Goal: Task Accomplishment & Management: Manage account settings

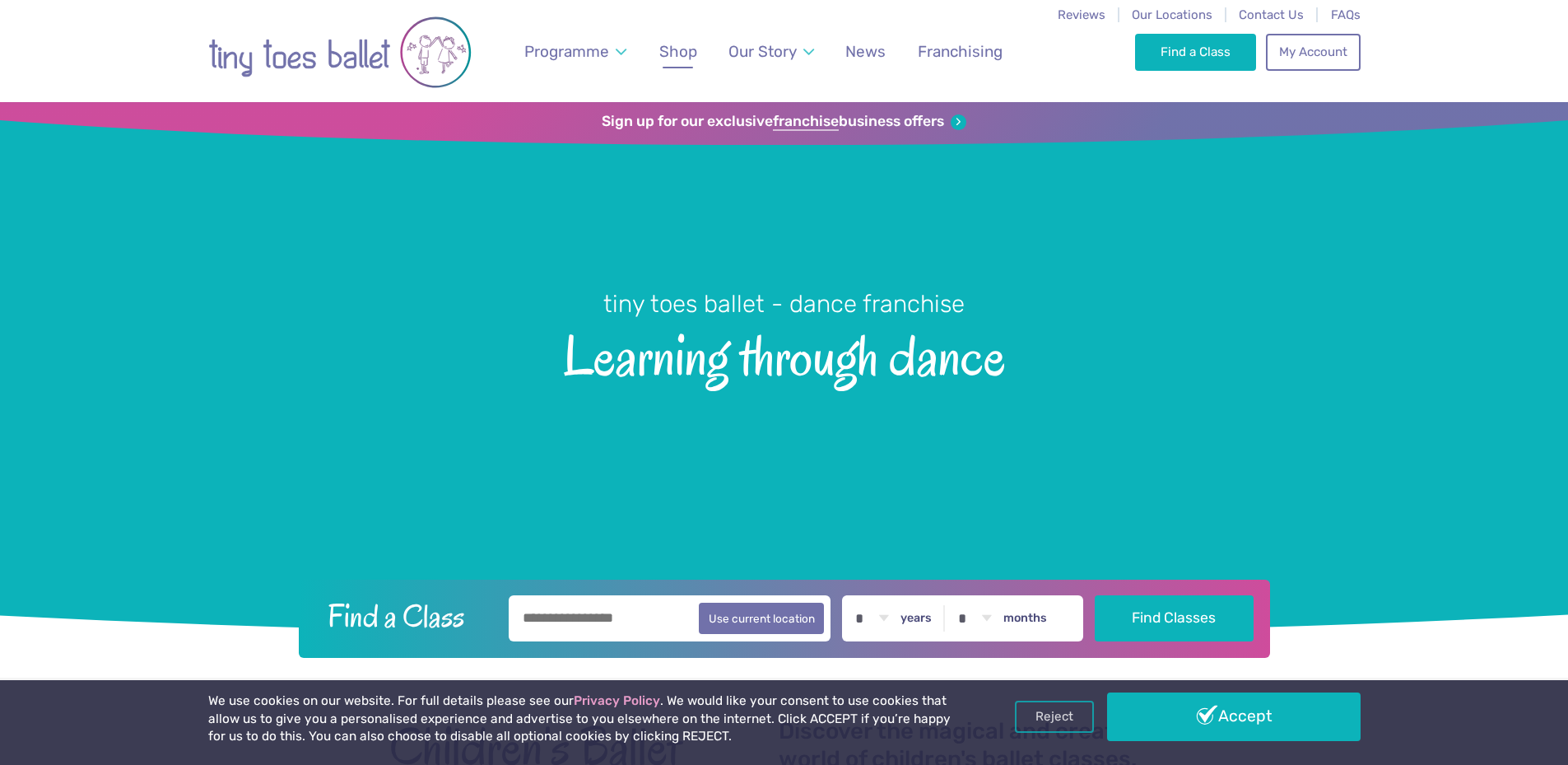
click at [683, 59] on span "Shop" at bounding box center [678, 51] width 38 height 19
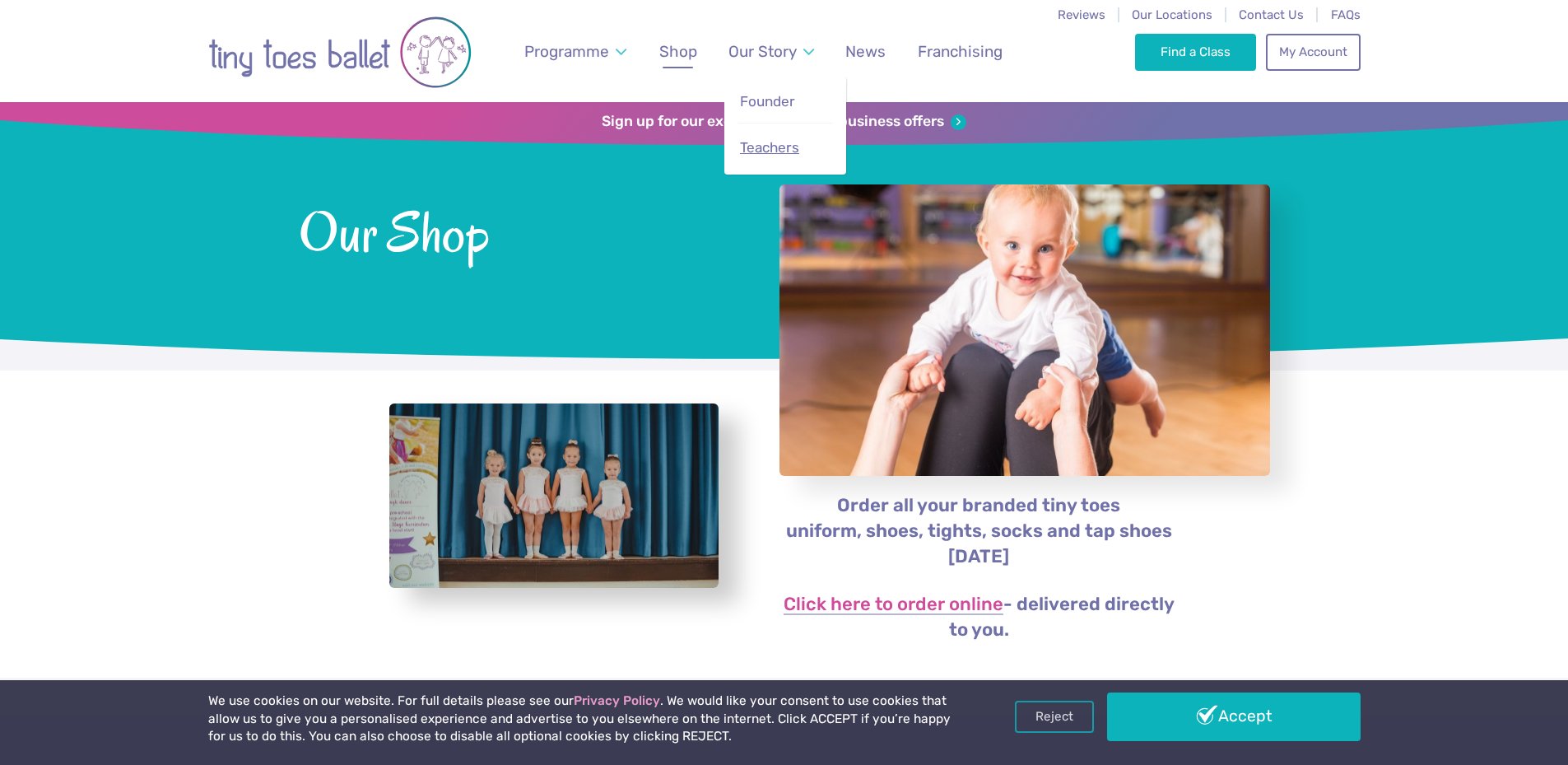
click at [773, 148] on span "Teachers" at bounding box center [770, 147] width 59 height 16
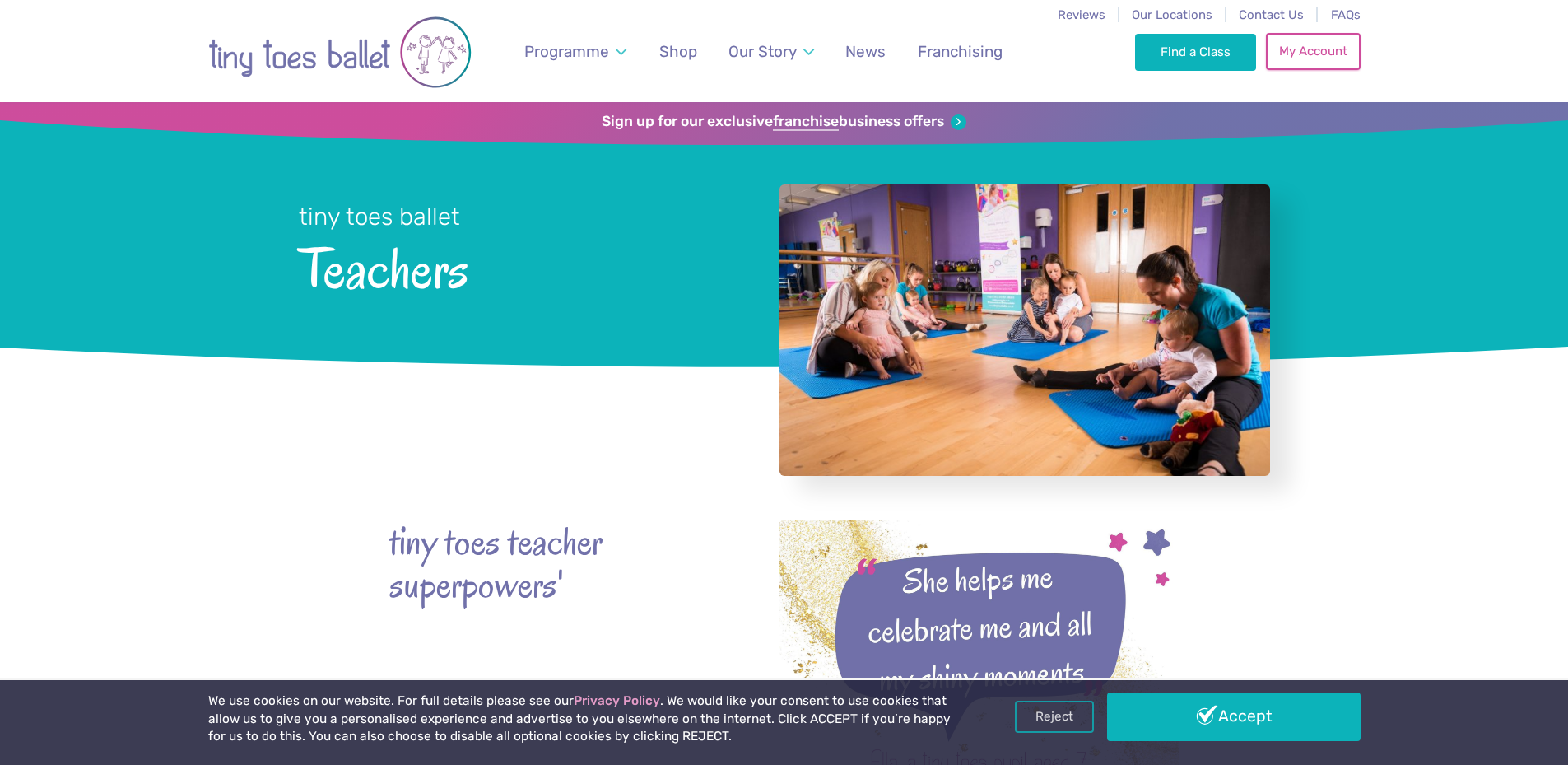
click at [1314, 56] on link "My Account" at bounding box center [1313, 51] width 94 height 36
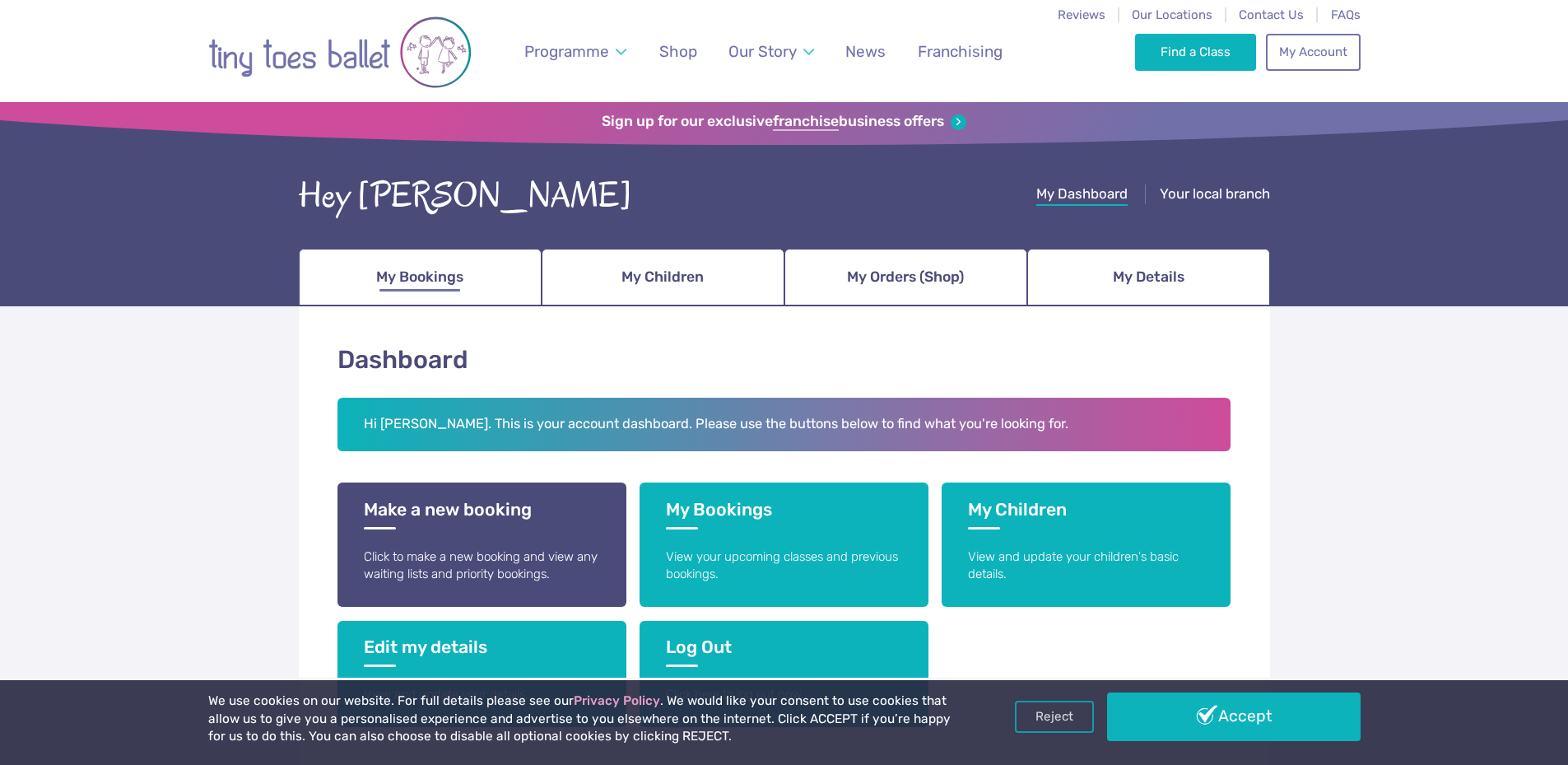
click at [440, 285] on span "My Bookings" at bounding box center [419, 277] width 87 height 29
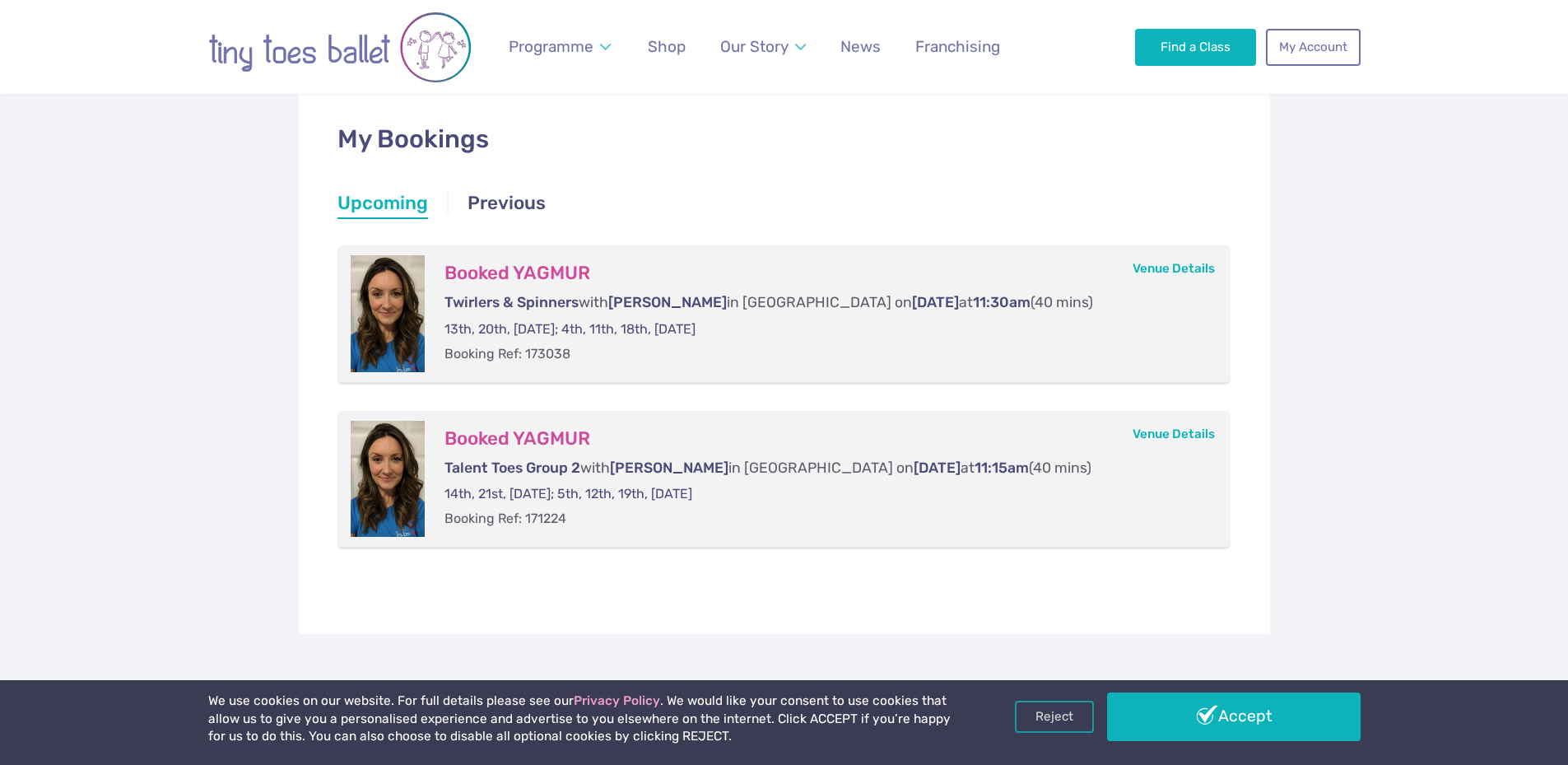
scroll to position [247, 0]
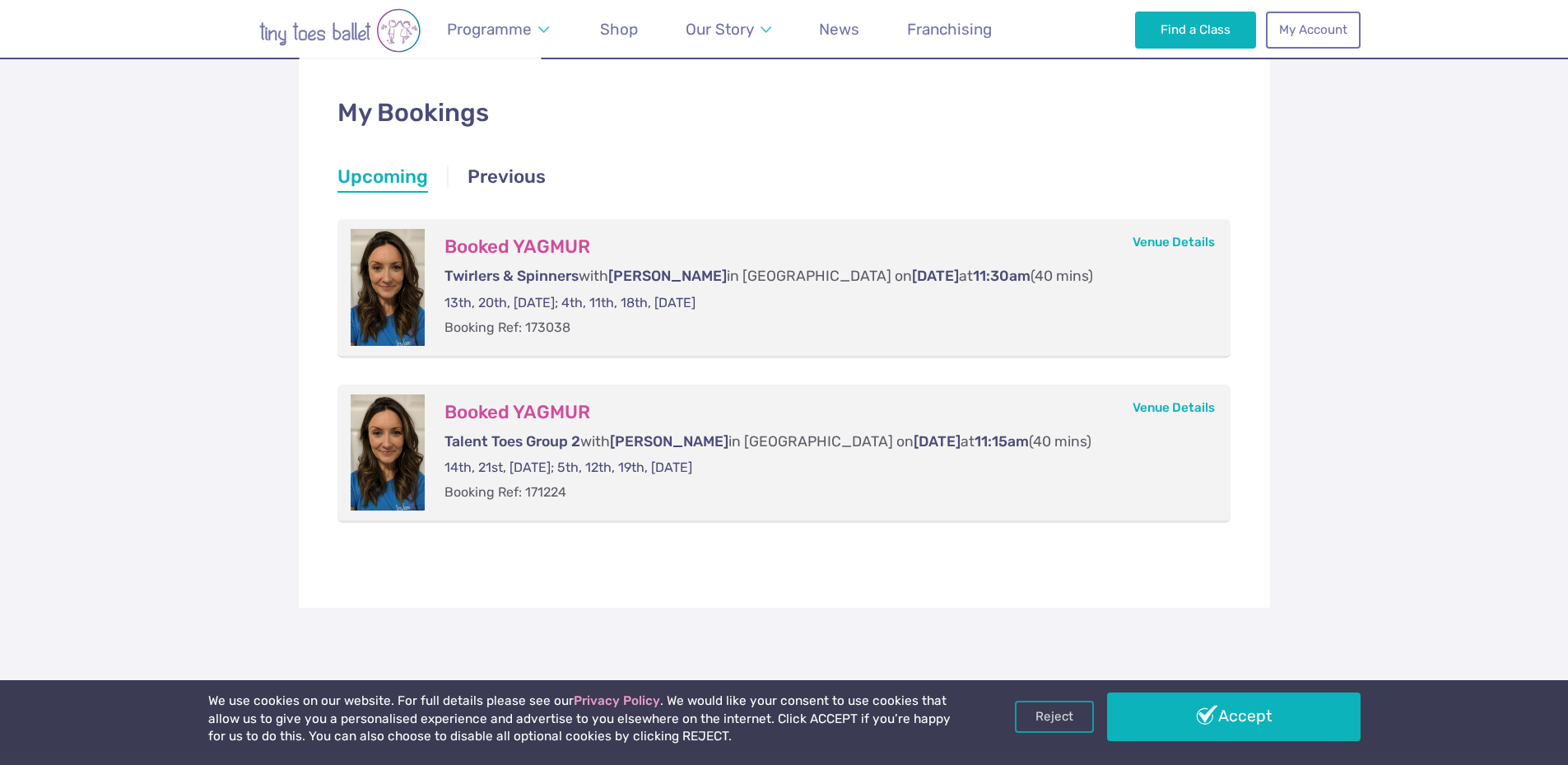
click at [366, 276] on div at bounding box center [387, 287] width 74 height 116
click at [1148, 240] on link "Venue Details" at bounding box center [1174, 242] width 82 height 15
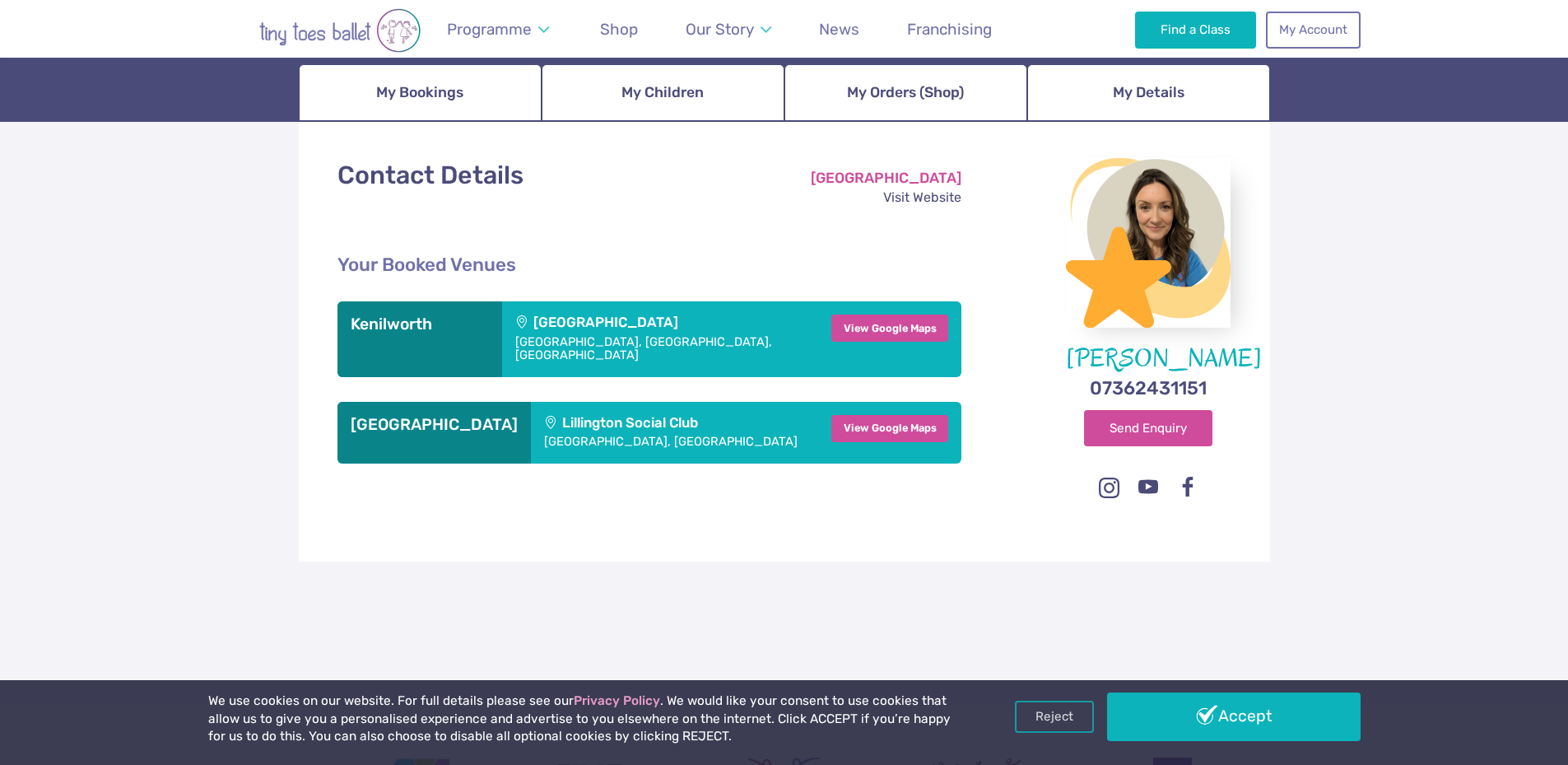
scroll to position [157, 0]
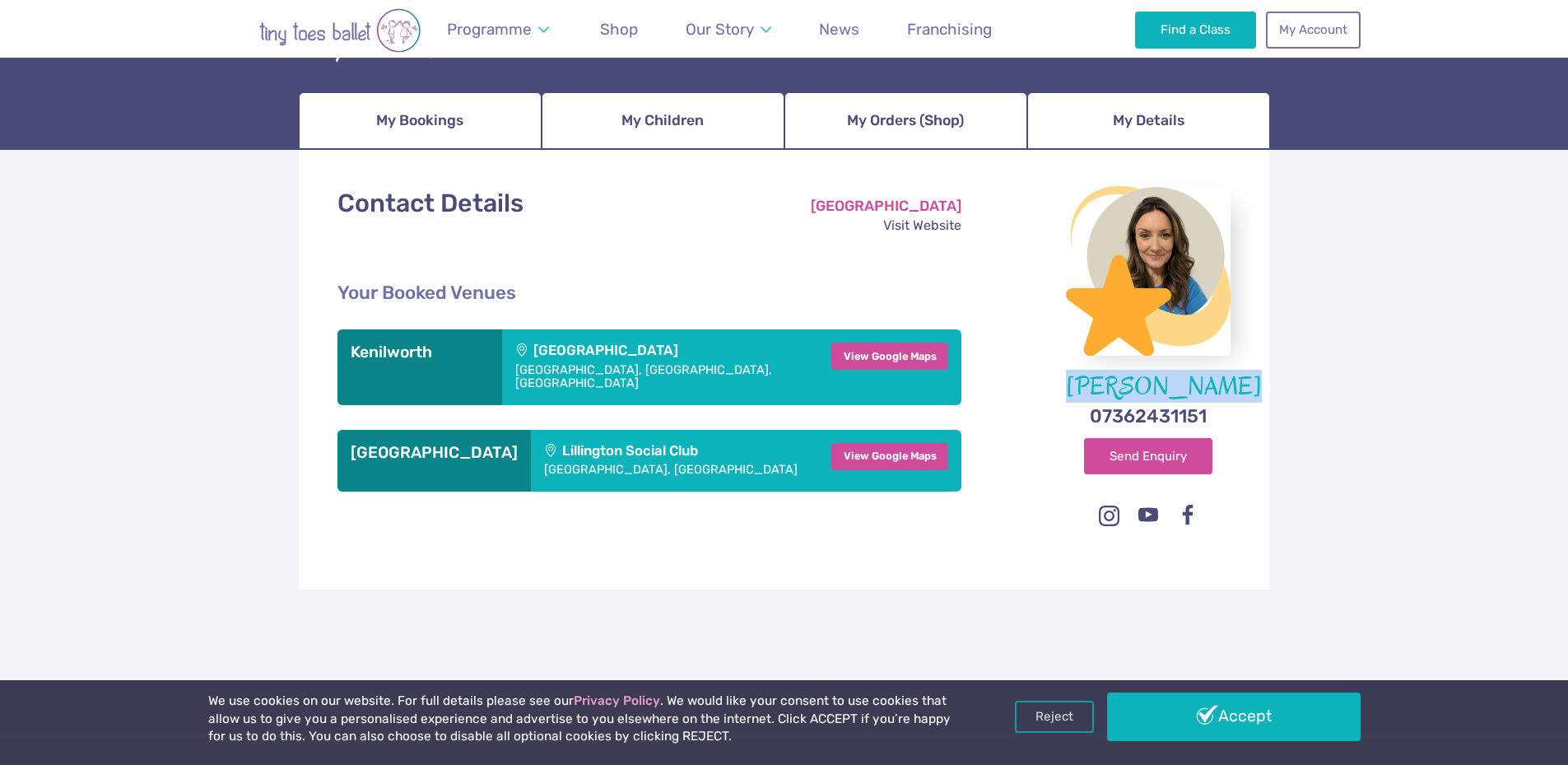
drag, startPoint x: 1214, startPoint y: 380, endPoint x: 1066, endPoint y: 379, distance: 148.0
click at [1066, 379] on figcaption "Nichola Foley" at bounding box center [1149, 386] width 165 height 25
copy figcaption "Nichola Foley"
click at [1071, 109] on link "My Details" at bounding box center [1149, 121] width 243 height 57
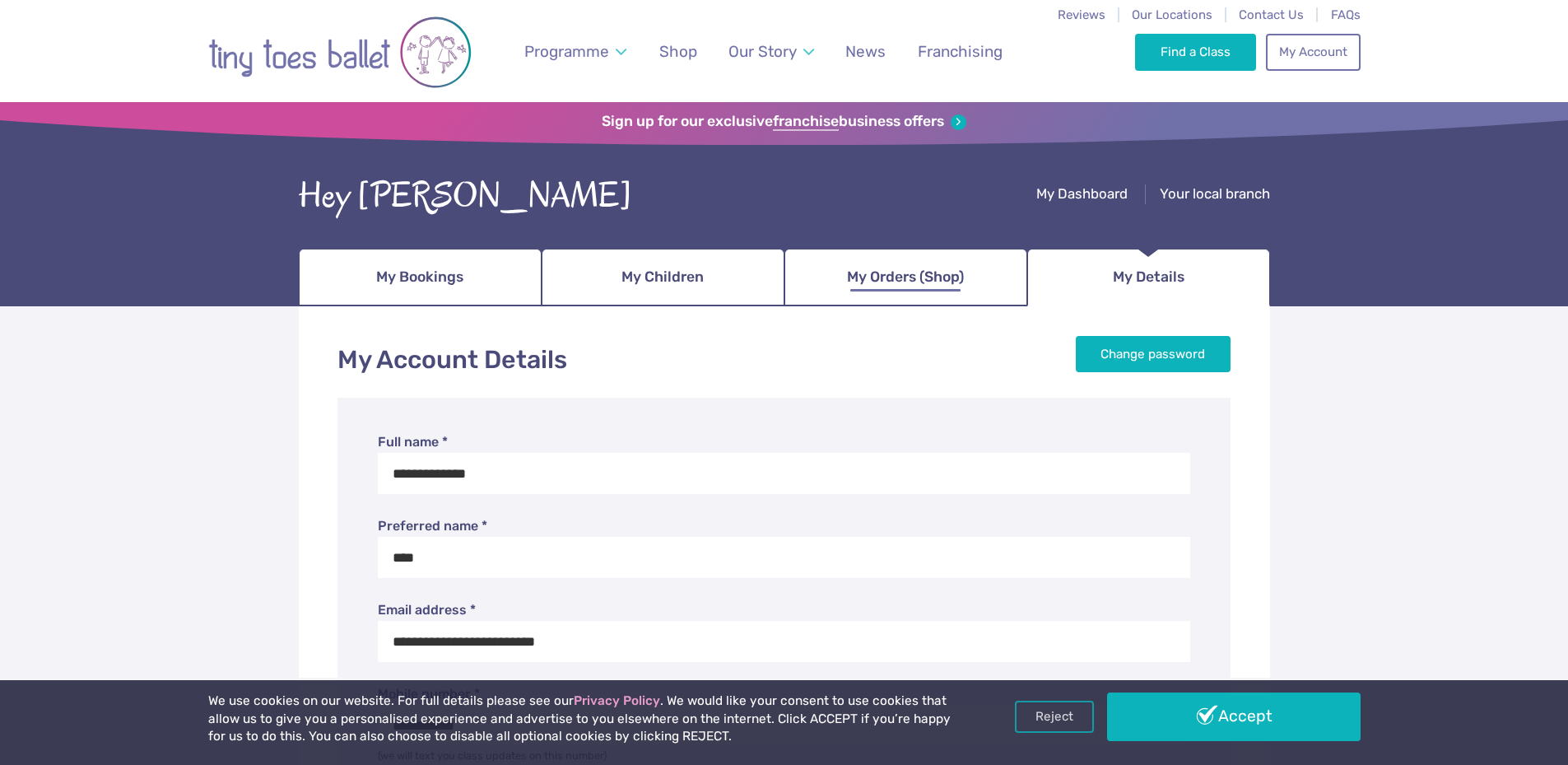
click at [905, 283] on span "My Orders (Shop)" at bounding box center [905, 277] width 116 height 29
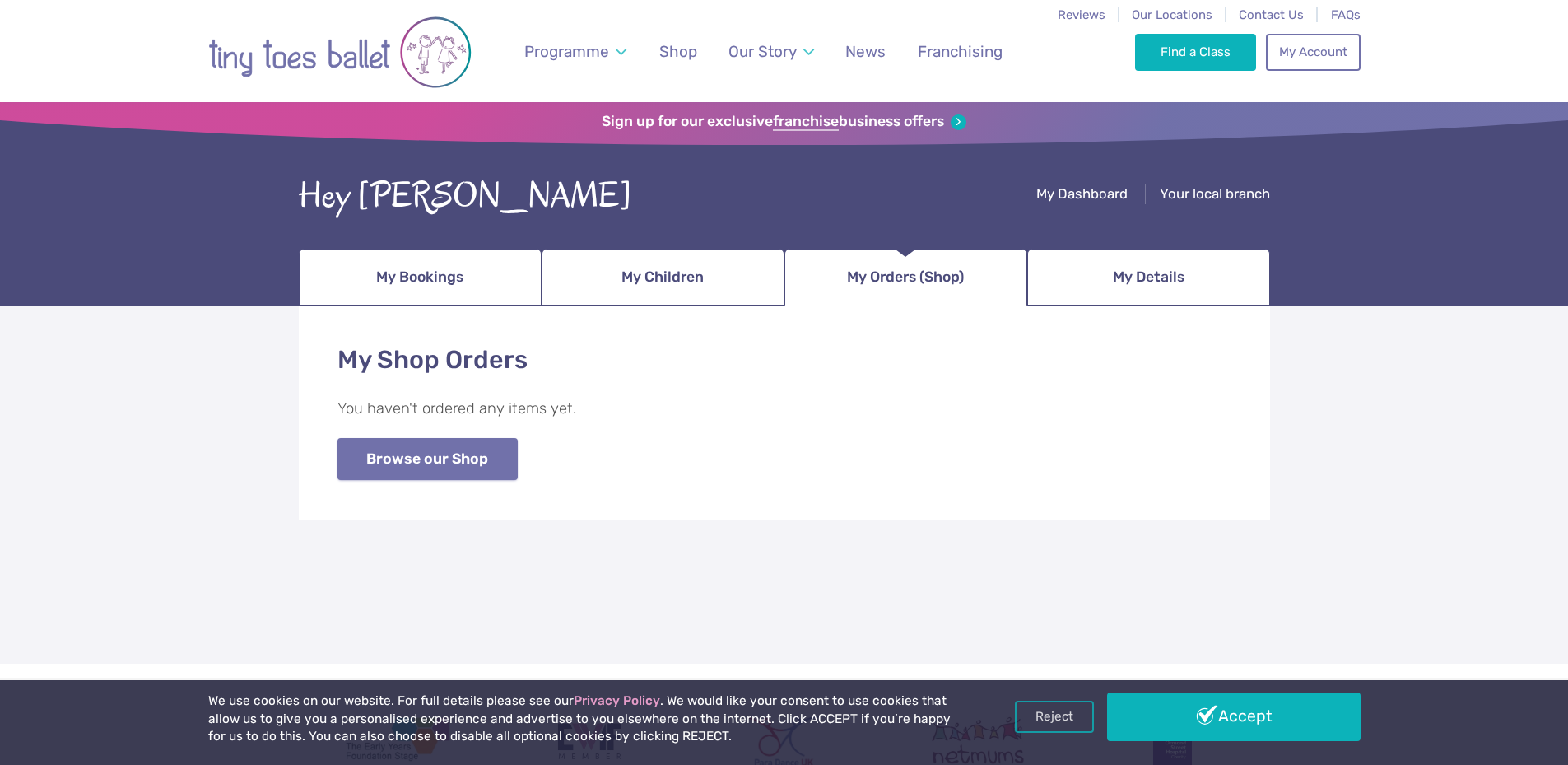
click at [433, 458] on link "Browse our Shop" at bounding box center [427, 459] width 180 height 42
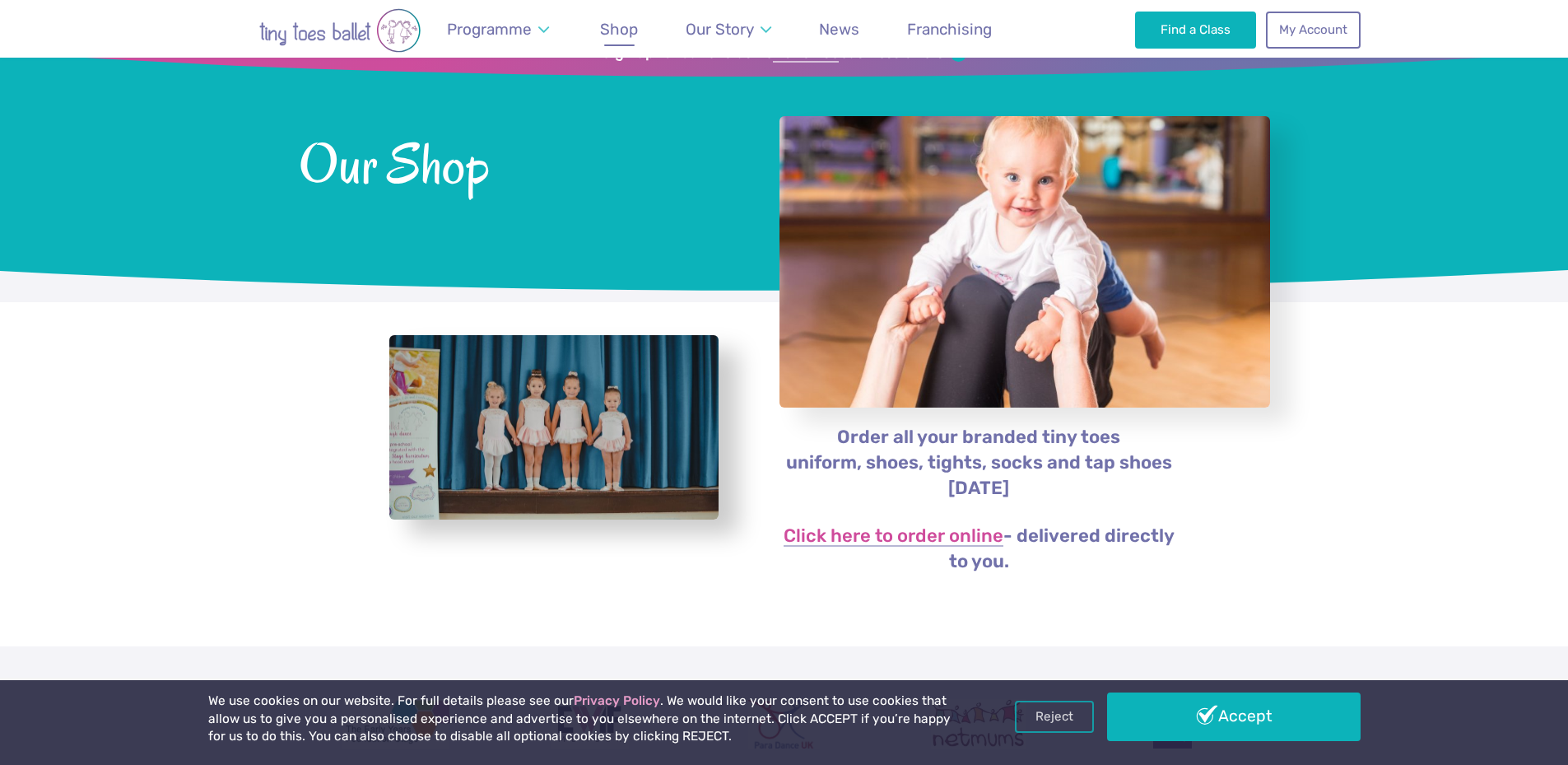
scroll to position [330, 0]
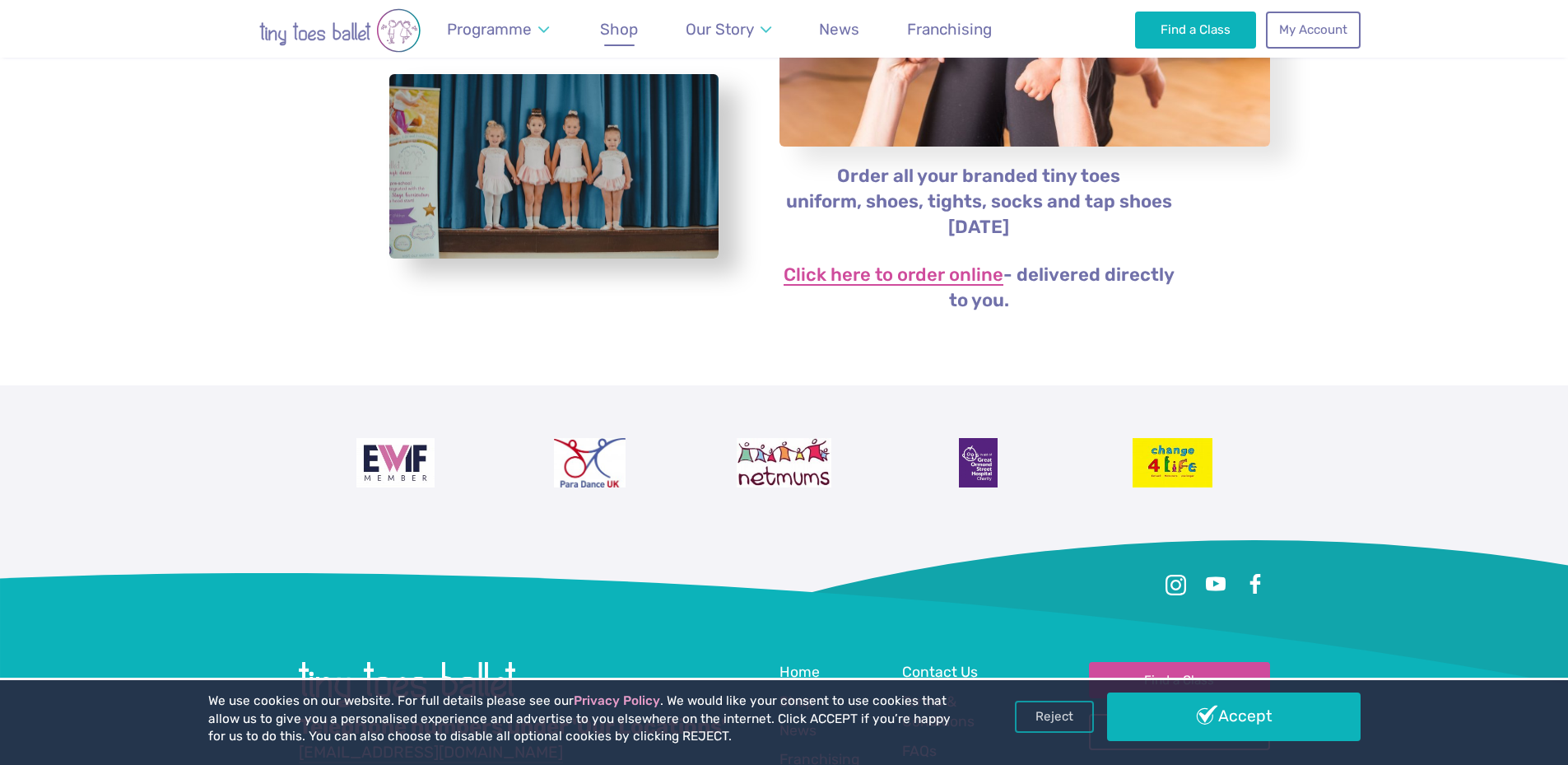
click at [900, 273] on link "Click here to order online" at bounding box center [893, 276] width 220 height 20
